Goal: Information Seeking & Learning: Learn about a topic

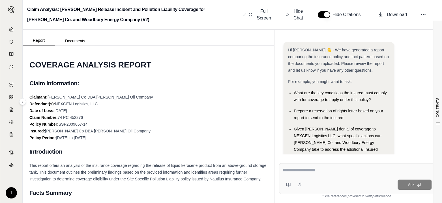
scroll to position [68, 0]
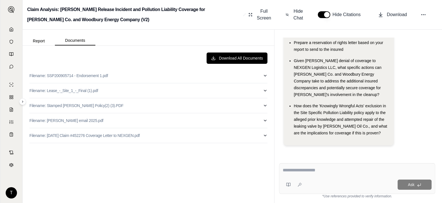
click at [73, 41] on button "Documents" at bounding box center [75, 41] width 40 height 10
click at [62, 91] on p "Filename: Lease_-_Site_1_-_Final (1).pdf" at bounding box center [63, 91] width 68 height 6
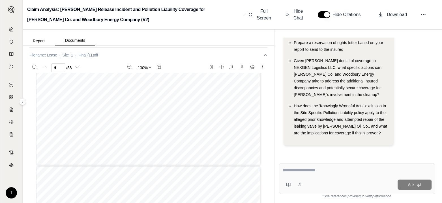
scroll to position [36, 0]
click at [299, 16] on span "Hide Chat" at bounding box center [298, 15] width 12 height 14
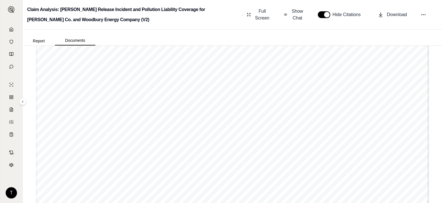
scroll to position [5119, 0]
type input "**"
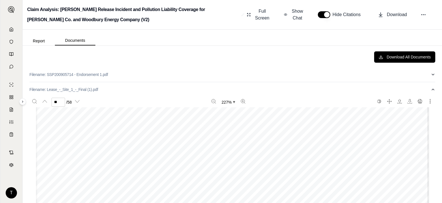
scroll to position [0, 0]
drag, startPoint x: 38, startPoint y: 42, endPoint x: 52, endPoint y: 42, distance: 14.1
click at [38, 42] on button "Report" at bounding box center [39, 40] width 32 height 9
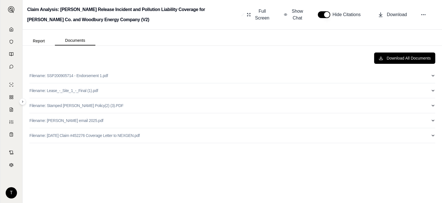
click at [71, 39] on button "Documents" at bounding box center [75, 41] width 40 height 10
click at [53, 104] on p "Filename: Stamped [PERSON_NAME] Policy(2) (3).PDF" at bounding box center [76, 106] width 94 height 6
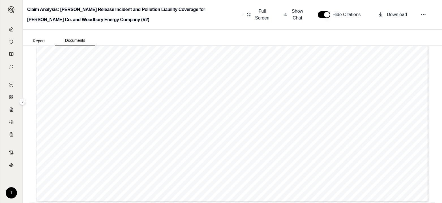
scroll to position [90, 0]
type input "*"
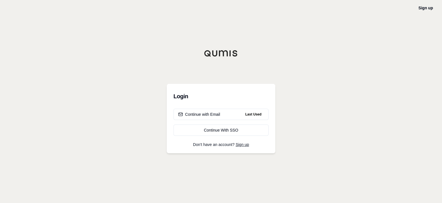
click at [207, 114] on div "Continue with Email" at bounding box center [199, 115] width 42 height 6
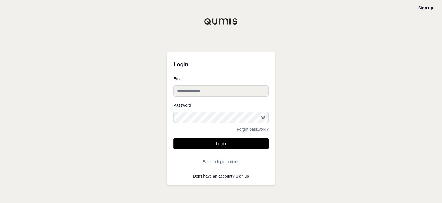
type input "**********"
click at [218, 144] on button "Login" at bounding box center [220, 143] width 95 height 11
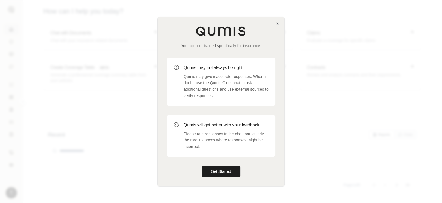
click at [224, 171] on button "Get Started" at bounding box center [221, 171] width 38 height 11
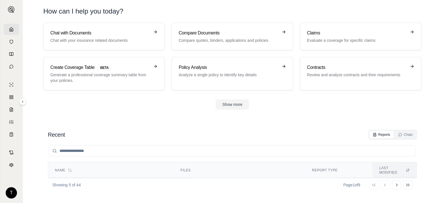
click at [363, 39] on p "Evaluate a coverage for specific claims" at bounding box center [356, 41] width 99 height 6
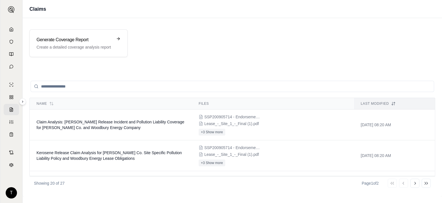
click at [75, 127] on span "Claim Analysis: [PERSON_NAME] Release Incident and Pollution Liability Coverage…" at bounding box center [110, 125] width 148 height 10
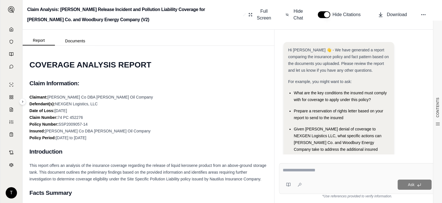
scroll to position [68, 0]
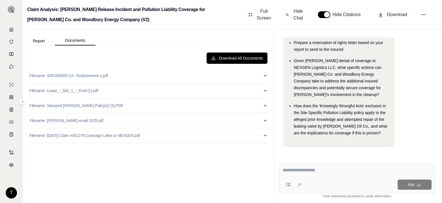
click at [76, 41] on button "Documents" at bounding box center [75, 41] width 40 height 10
click at [62, 91] on p "Filename: Lease_-_Site_1_-_Final (1).pdf" at bounding box center [63, 91] width 68 height 6
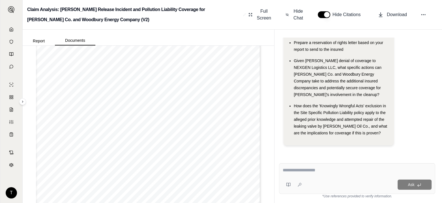
scroll to position [89, 0]
click at [296, 14] on span "Hide Chat" at bounding box center [298, 15] width 12 height 14
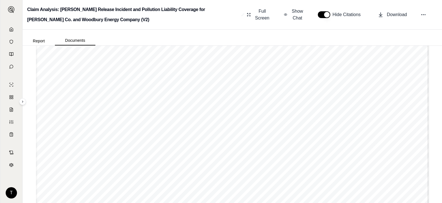
scroll to position [4638, 0]
drag, startPoint x: 171, startPoint y: 83, endPoint x: 303, endPoint y: 83, distance: 132.6
click at [303, 83] on span "with [PERSON_NAME] added as an additional insured. Landlord shall" at bounding box center [283, 83] width 219 height 8
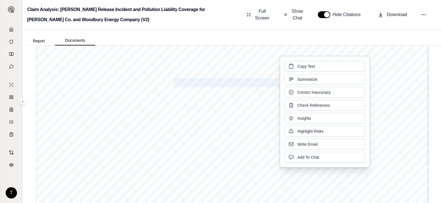
drag, startPoint x: 306, startPoint y: 129, endPoint x: 313, endPoint y: 129, distance: 6.8
click at [307, 129] on span "Highlight Risks" at bounding box center [310, 132] width 26 height 6
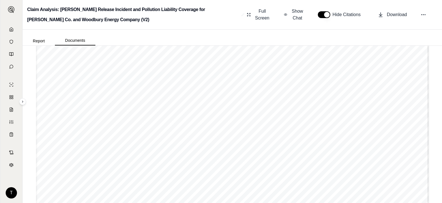
scroll to position [413, 0]
drag, startPoint x: 169, startPoint y: 83, endPoint x: 301, endPoint y: 81, distance: 132.7
click at [301, 81] on div "Page 10 - C OMMERCIAL L EASE - 1890 S. P ACIFIC H IGHWAY , M [PERSON_NAME] , O …" at bounding box center [232, 207] width 393 height 508
click at [305, 98] on div "Report Documents Download All Documents Filename: SSP200905714 - Endorsement 1.…" at bounding box center [232, 117] width 419 height 174
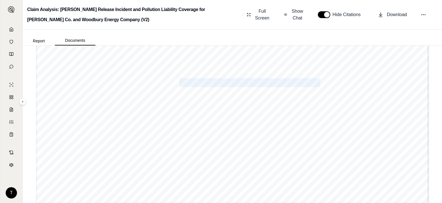
drag, startPoint x: 172, startPoint y: 83, endPoint x: 299, endPoint y: 81, distance: 126.7
click at [299, 81] on span "with [PERSON_NAME] added as an additional insured. Landlord shall" at bounding box center [283, 83] width 219 height 8
click at [322, 82] on span "with [PERSON_NAME] added as an additional insured. Landlord shall" at bounding box center [283, 83] width 219 height 8
drag, startPoint x: 324, startPoint y: 82, endPoint x: 247, endPoint y: 79, distance: 77.0
click at [247, 79] on span "with [PERSON_NAME] added as an additional insured. Landlord shall" at bounding box center [283, 83] width 219 height 8
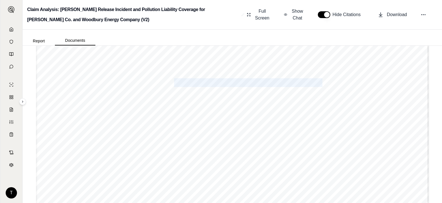
drag, startPoint x: 170, startPoint y: 81, endPoint x: 303, endPoint y: 83, distance: 133.8
click at [303, 83] on span "with [PERSON_NAME] added as an additional insured. Landlord shall" at bounding box center [283, 83] width 219 height 8
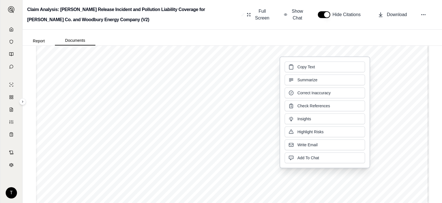
click at [406, 70] on div "Page 10 - C OMMERCIAL L EASE - 1890 S. P ACIFIC H IGHWAY , M [PERSON_NAME] , O …" at bounding box center [232, 207] width 393 height 508
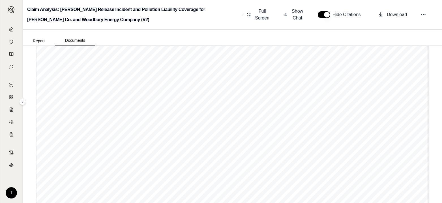
scroll to position [9673, 0]
type input "**"
